Goal: Task Accomplishment & Management: Use online tool/utility

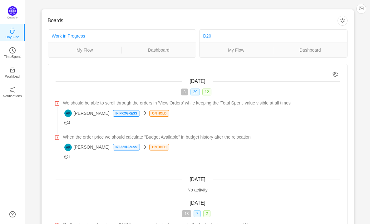
click at [34, 46] on div "Boards Work in Progress My Flow Dashboard D20 My Flow Dashboard [DATE] 8 29 12 …" at bounding box center [197, 150] width 345 height 301
click at [15, 51] on icon "icon: clock-circle" at bounding box center [12, 50] width 6 height 6
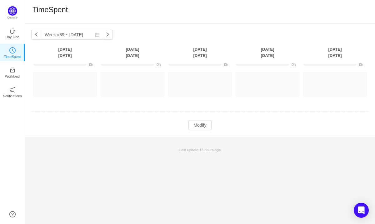
click at [145, 33] on div "Week #39 ~ [DATE] You have reached free plan limit. Upgrade [DATE] [DATE] [DATE…" at bounding box center [200, 79] width 350 height 113
click at [204, 125] on button "Modify" at bounding box center [199, 125] width 23 height 10
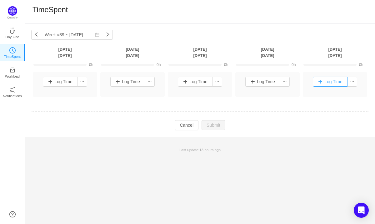
click at [328, 80] on button "Log Time" at bounding box center [330, 82] width 35 height 10
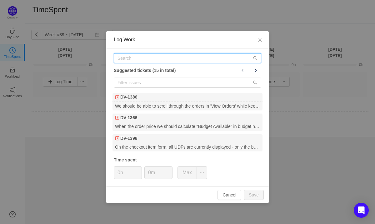
click at [194, 58] on input "text" at bounding box center [188, 58] width 148 height 10
paste input "DV-988"
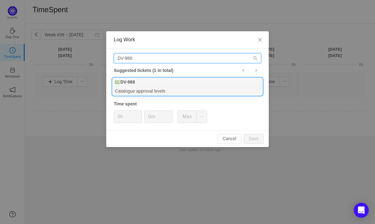
type input "DV-988"
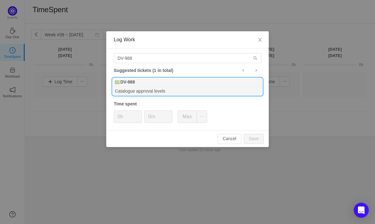
click at [153, 91] on div "Catalogue approval levels" at bounding box center [188, 91] width 150 height 8
click at [252, 137] on button "Save" at bounding box center [254, 139] width 20 height 10
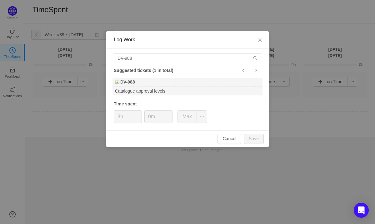
type input "0h"
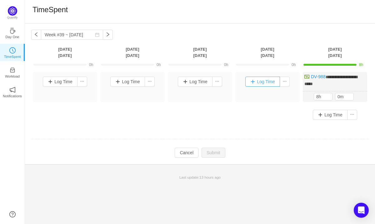
click at [263, 81] on button "Log Time" at bounding box center [262, 82] width 35 height 10
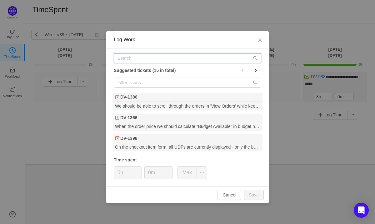
click at [157, 62] on input "text" at bounding box center [188, 58] width 148 height 10
paste input "DV-988"
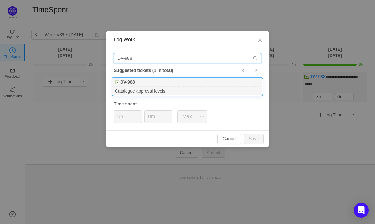
type input "DV-988"
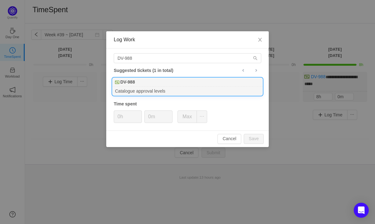
click at [142, 92] on div "Catalogue approval levels" at bounding box center [188, 91] width 150 height 8
click at [253, 139] on button "Save" at bounding box center [254, 139] width 20 height 10
type input "0h"
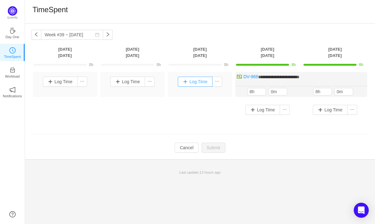
click at [197, 83] on button "Log Time" at bounding box center [195, 82] width 35 height 10
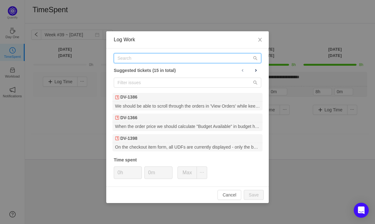
click at [126, 59] on input "text" at bounding box center [188, 58] width 148 height 10
paste input "DV-988"
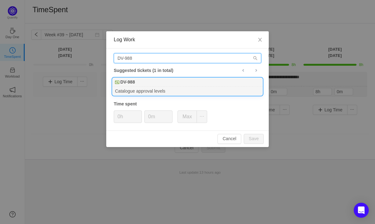
type input "DV-988"
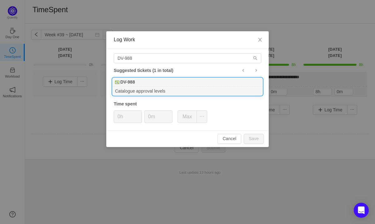
click at [137, 90] on div "Catalogue approval levels" at bounding box center [188, 91] width 150 height 8
click at [255, 138] on button "Save" at bounding box center [254, 139] width 20 height 10
type input "0h"
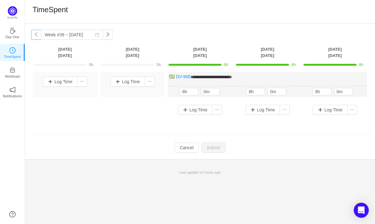
click at [37, 34] on button "button" at bounding box center [36, 35] width 10 height 10
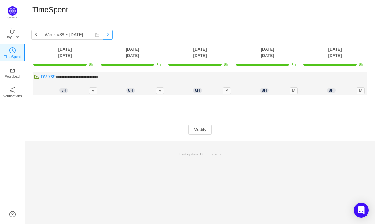
click at [103, 38] on button "button" at bounding box center [108, 35] width 10 height 10
type input "Week #39 ~ Sep 26"
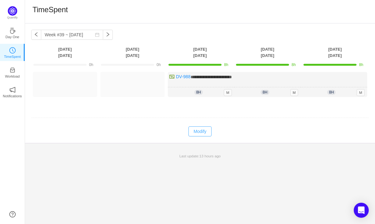
click at [202, 131] on button "Modify" at bounding box center [199, 131] width 23 height 10
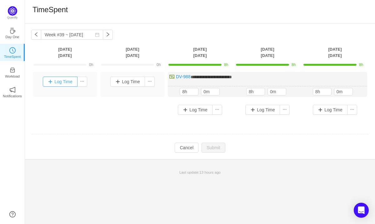
click at [67, 82] on button "Log Time" at bounding box center [60, 82] width 35 height 10
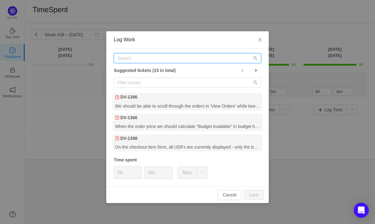
click at [129, 59] on input "text" at bounding box center [188, 58] width 148 height 10
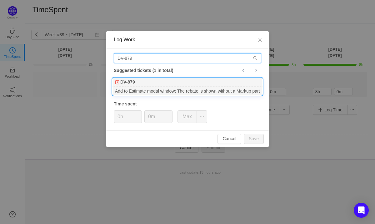
type input "DV-879"
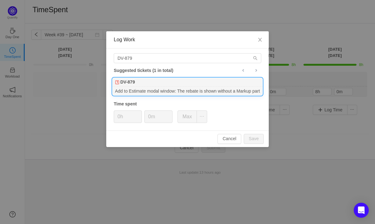
click at [144, 86] on div "DV-879" at bounding box center [188, 82] width 150 height 9
click at [254, 141] on button "Save" at bounding box center [254, 139] width 20 height 10
type input "0h"
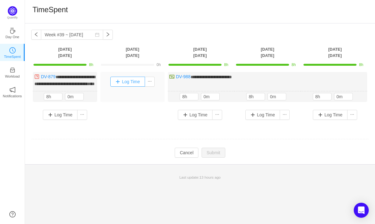
click at [125, 78] on button "Log Time" at bounding box center [127, 82] width 35 height 10
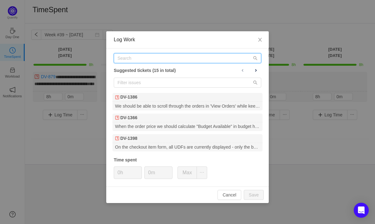
click at [154, 60] on input "text" at bounding box center [188, 58] width 148 height 10
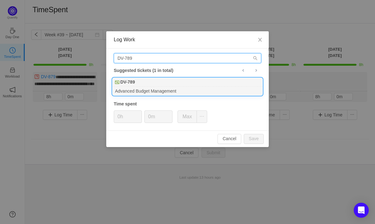
type input "DV-789"
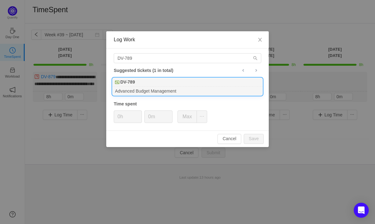
click at [157, 85] on div "DV-789" at bounding box center [188, 82] width 150 height 9
click at [256, 135] on button "Save" at bounding box center [254, 139] width 20 height 10
type input "0h"
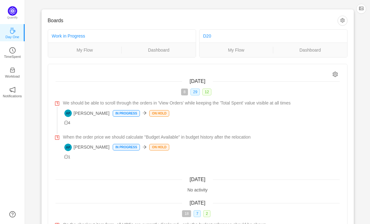
click at [35, 12] on div "Boards Work in Progress My Flow Dashboard D20 My Flow Dashboard [DATE] 8 29 12 …" at bounding box center [197, 150] width 345 height 301
click at [32, 31] on div "Boards Work in Progress My Flow Dashboard D20 My Flow Dashboard [DATE] 8 29 12 …" at bounding box center [197, 150] width 345 height 301
